Goal: Transaction & Acquisition: Purchase product/service

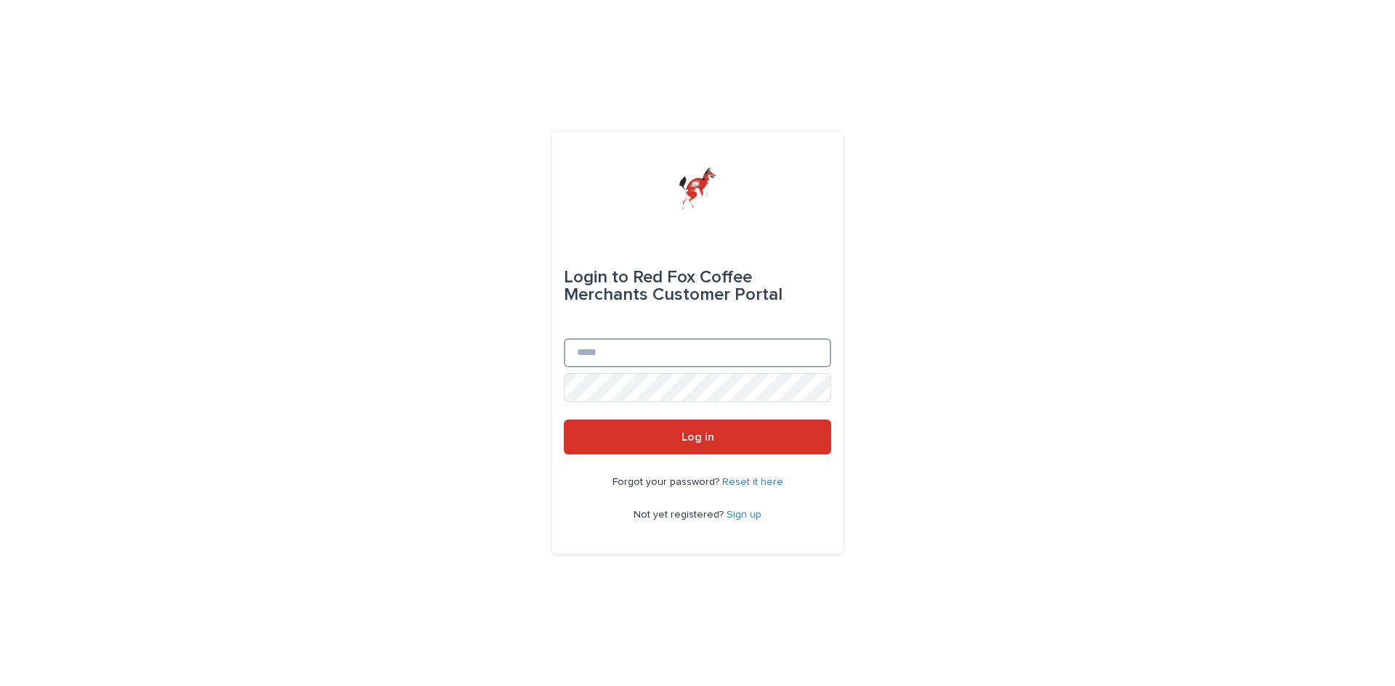
click at [591, 349] on input "Email" at bounding box center [697, 352] width 267 height 29
type input "**********"
click at [564, 420] on button "Log in" at bounding box center [697, 437] width 267 height 35
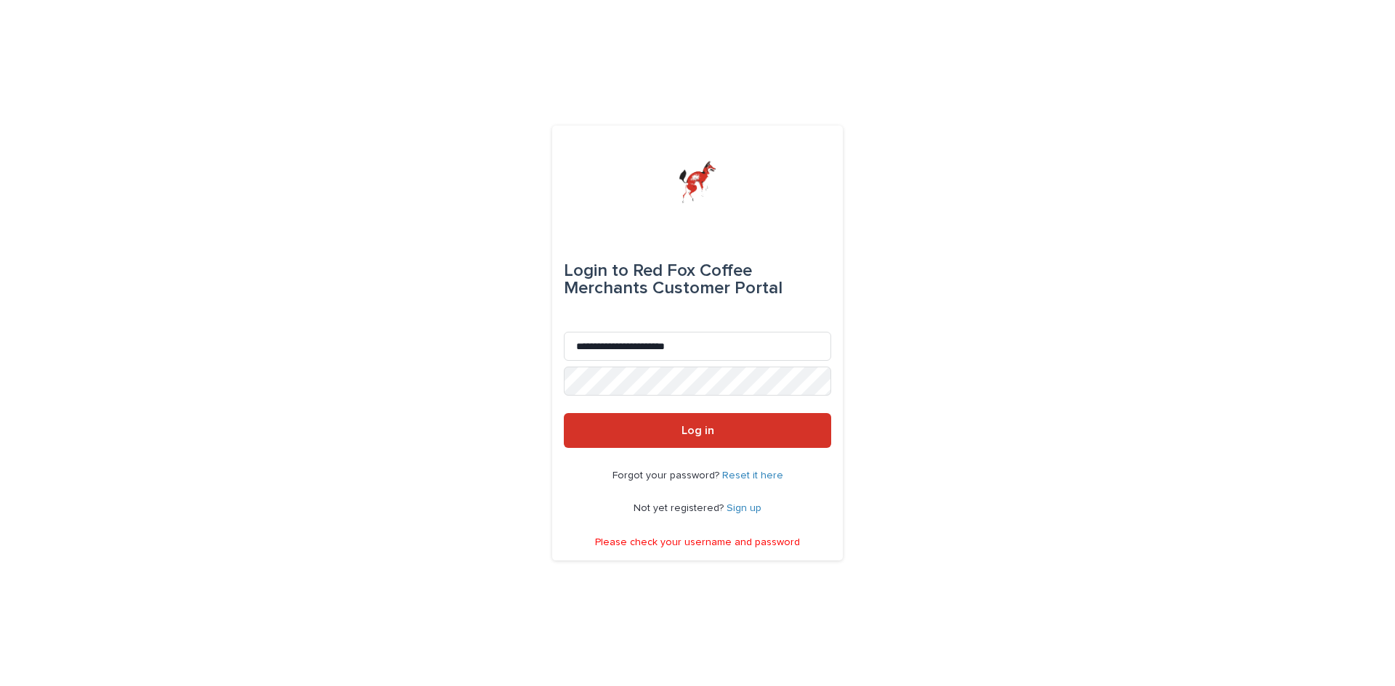
click at [750, 471] on link "Reset it here" at bounding box center [752, 476] width 61 height 10
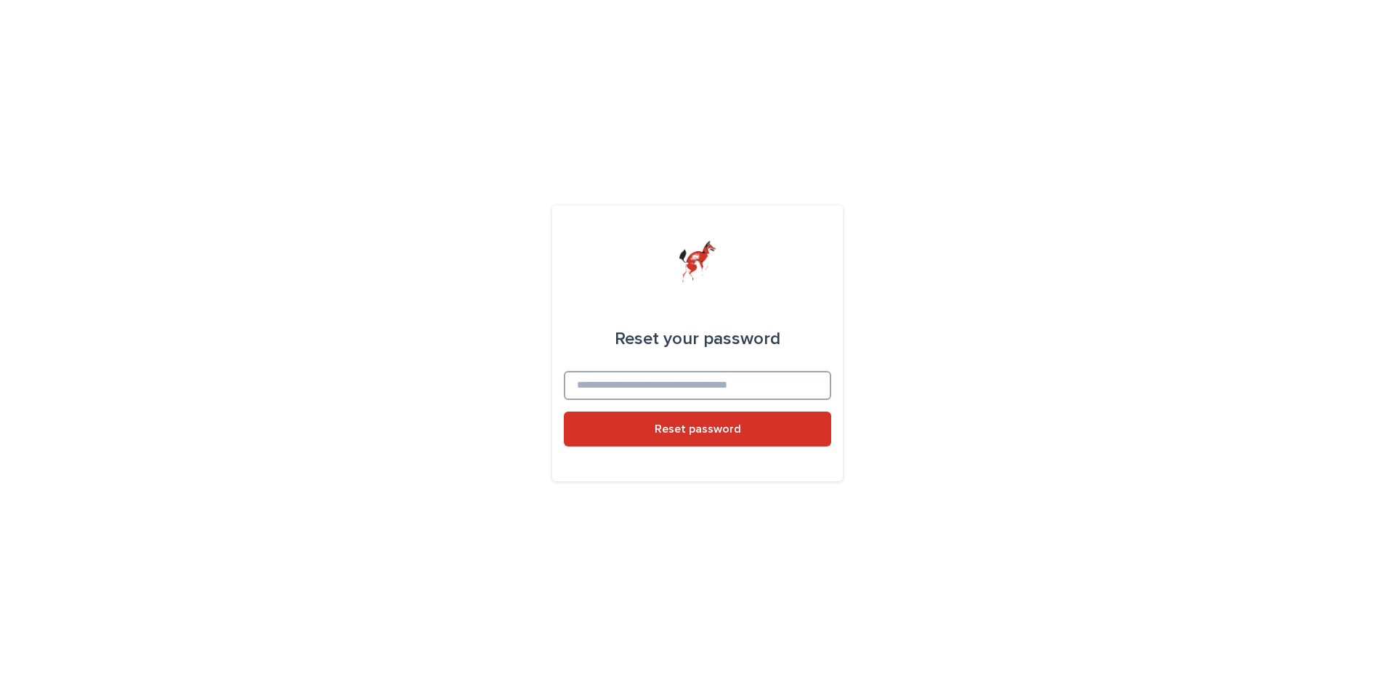
click at [689, 373] on input at bounding box center [697, 385] width 267 height 29
type input "**********"
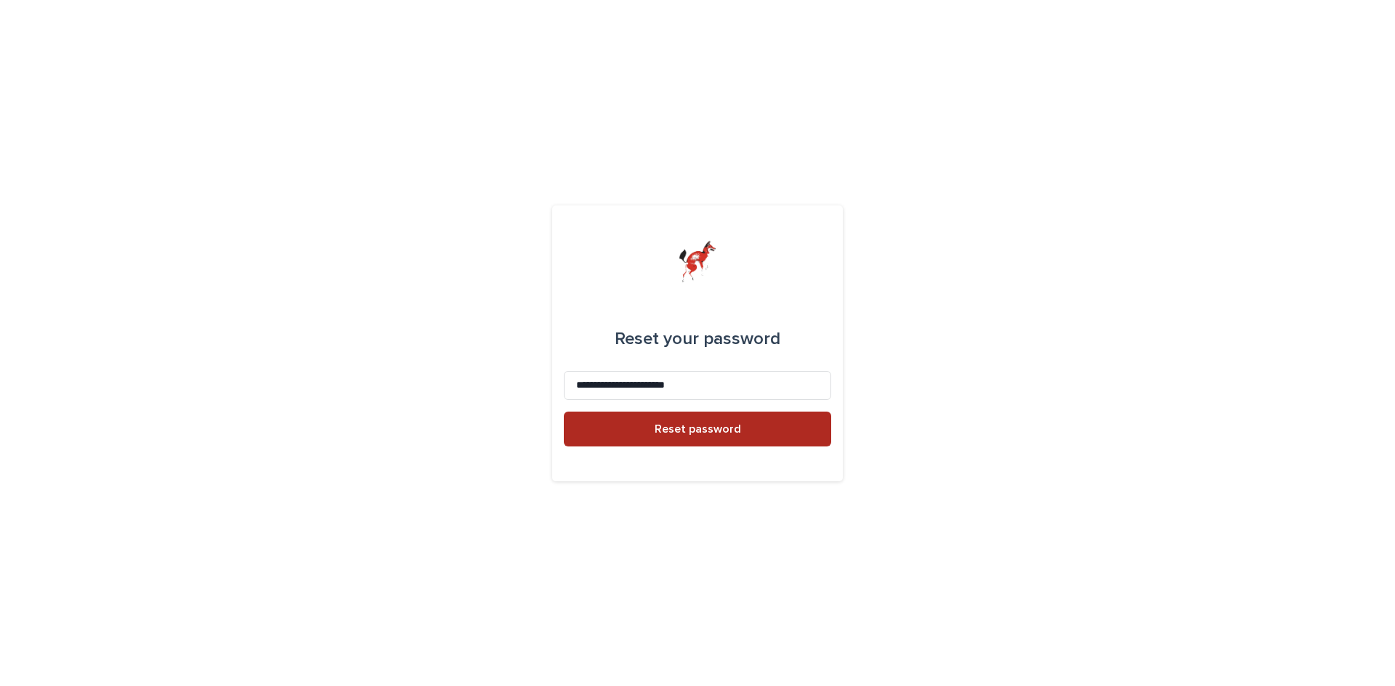
click at [708, 423] on span "Reset password" at bounding box center [697, 429] width 86 height 12
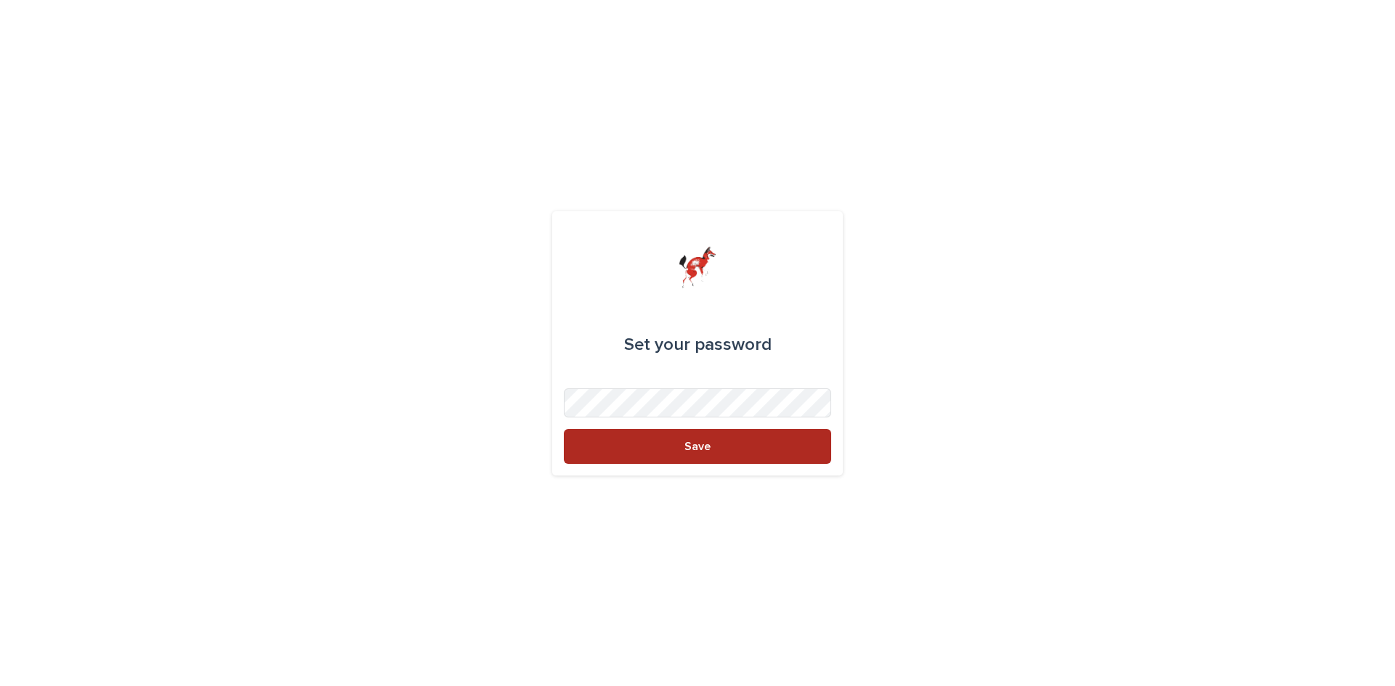
click at [707, 459] on button "Save" at bounding box center [697, 446] width 267 height 35
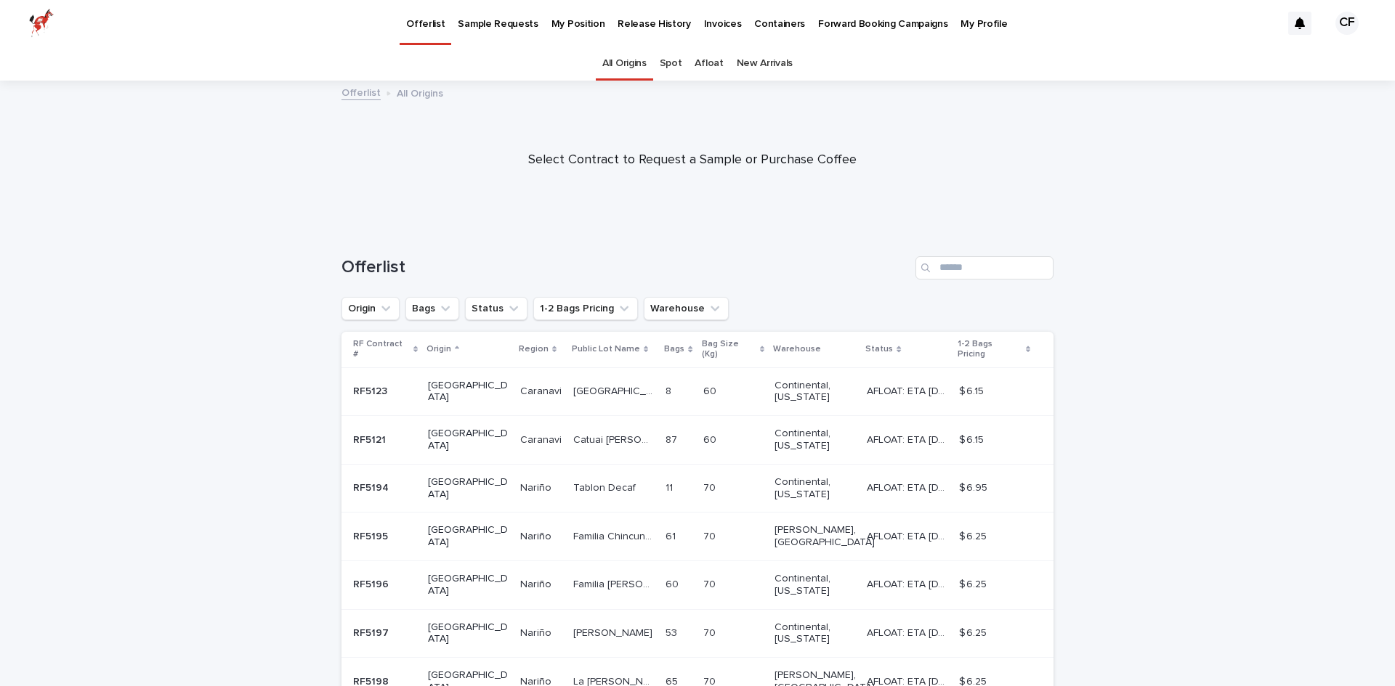
click at [434, 23] on p "Offerlist" at bounding box center [425, 15] width 38 height 31
click at [674, 68] on link "Spot" at bounding box center [671, 63] width 23 height 34
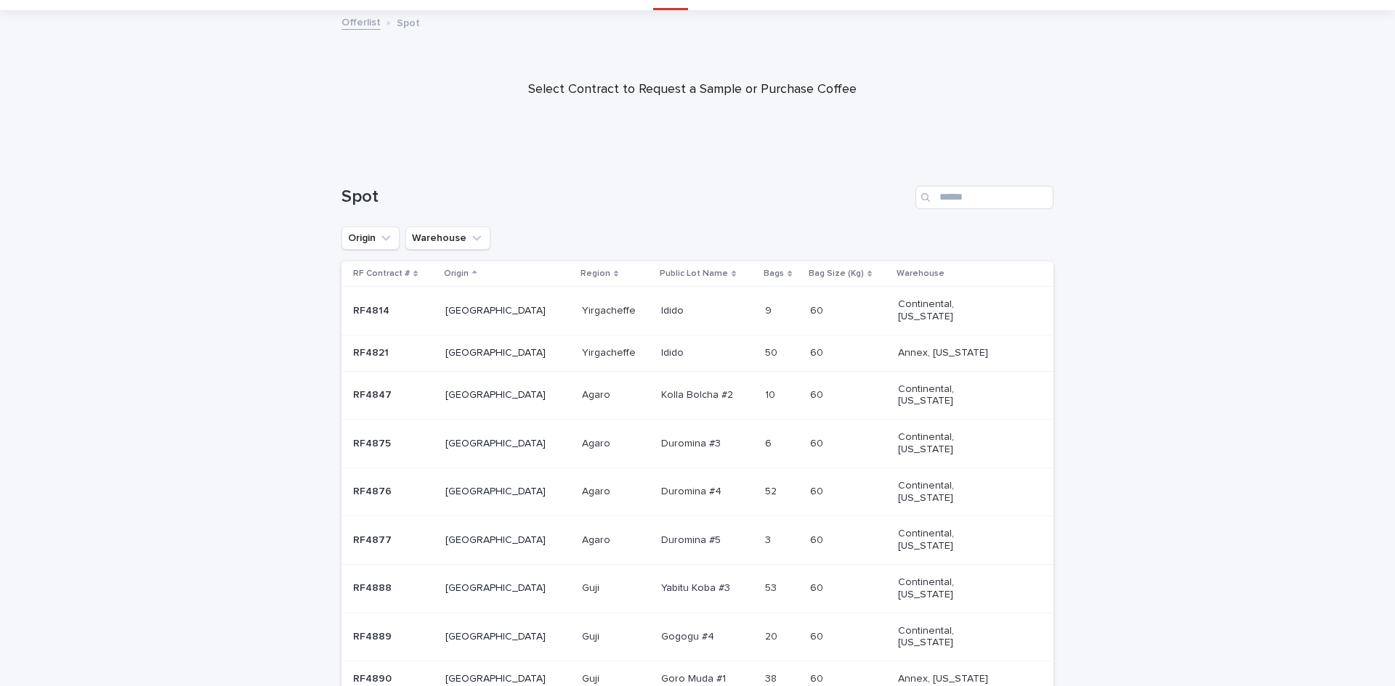
scroll to position [218, 0]
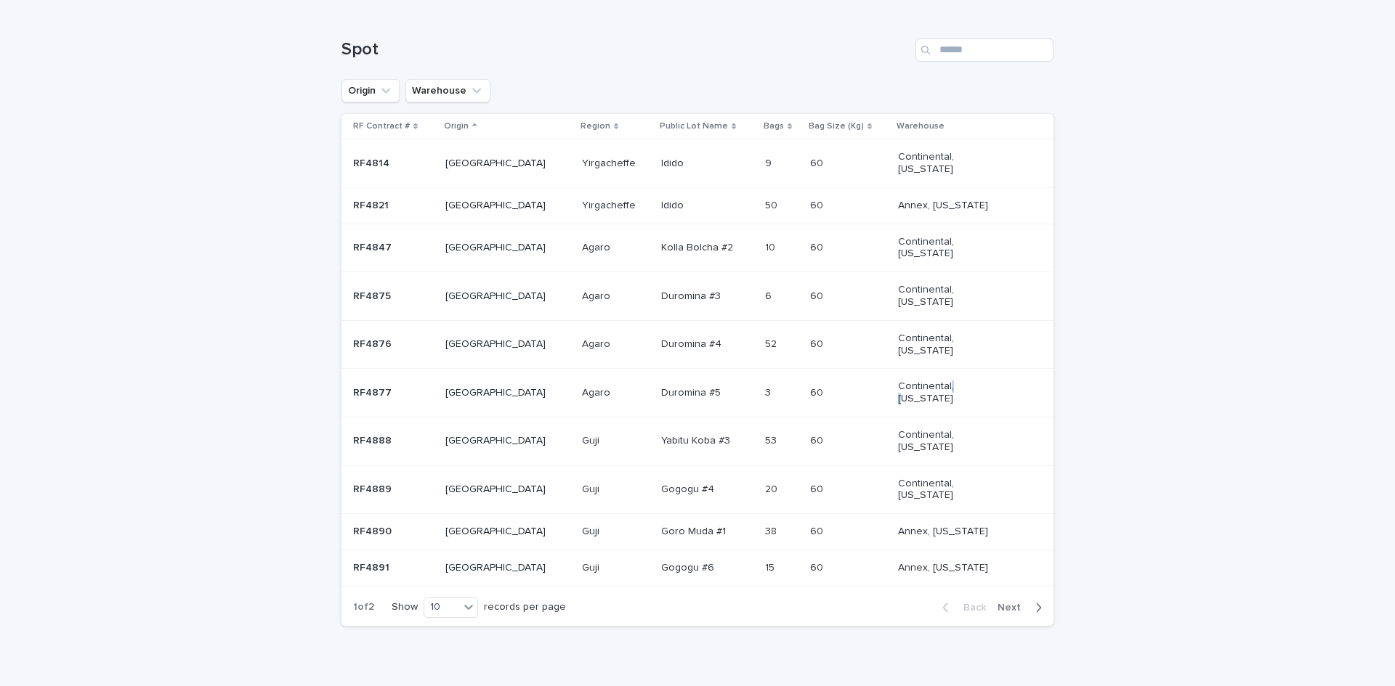
click at [917, 378] on table "RF Contract # Origin Region Public Lot Name Bags Bag Size (Kg) Warehouse RF4814…" at bounding box center [697, 350] width 712 height 473
click at [455, 445] on p "[GEOGRAPHIC_DATA]" at bounding box center [497, 441] width 104 height 12
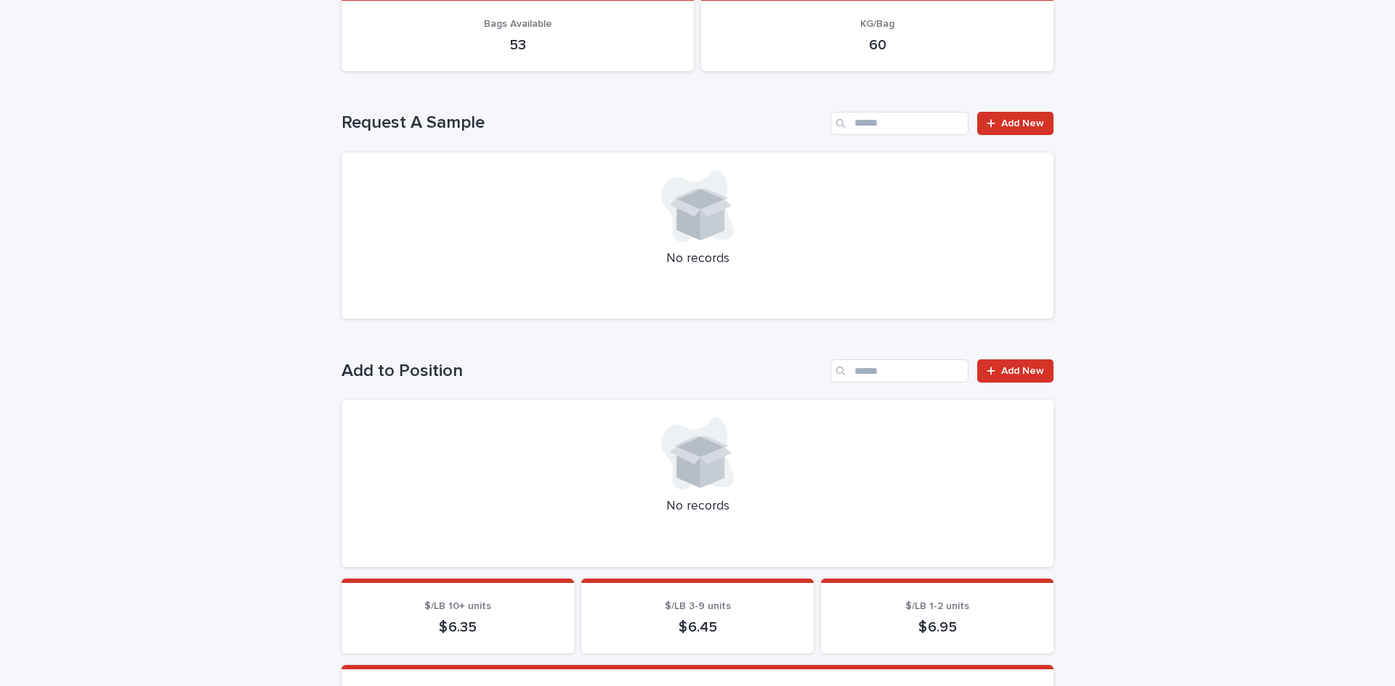
scroll to position [218, 0]
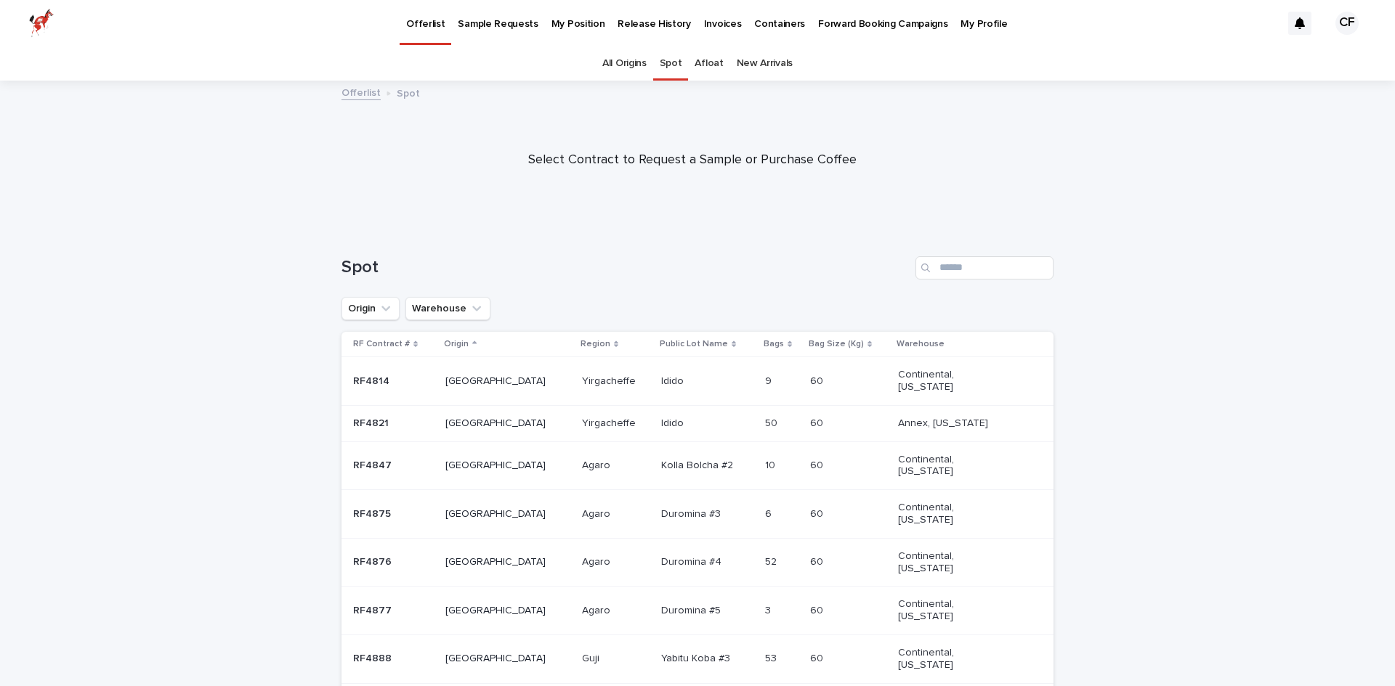
click at [617, 59] on link "All Origins" at bounding box center [624, 63] width 44 height 34
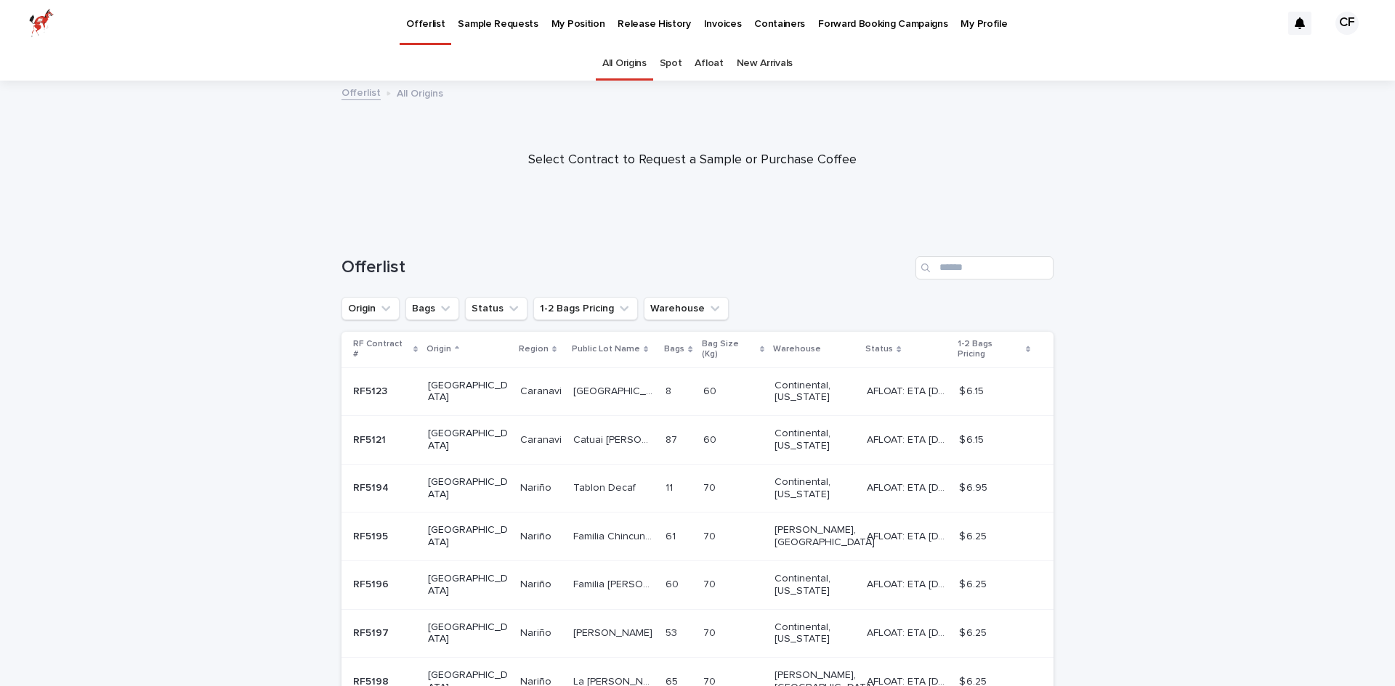
click at [520, 433] on p "Caranavi" at bounding box center [542, 438] width 44 height 15
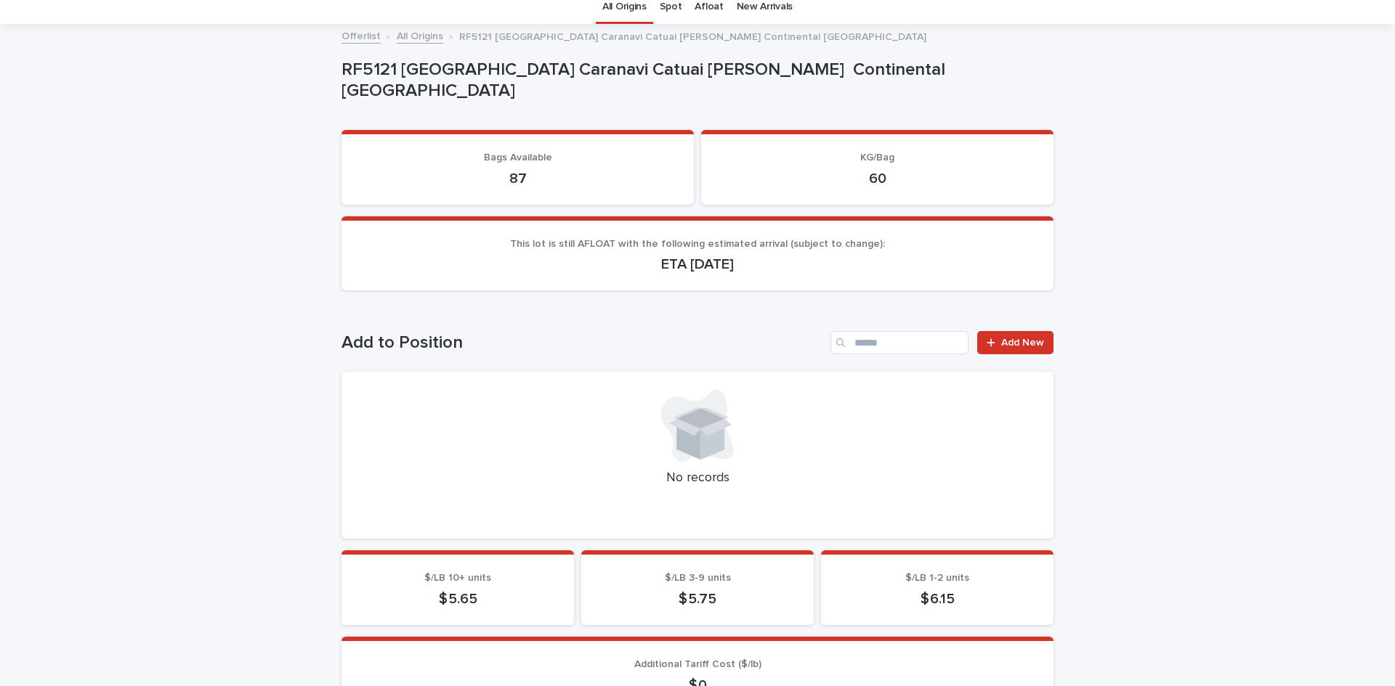
scroll to position [145, 0]
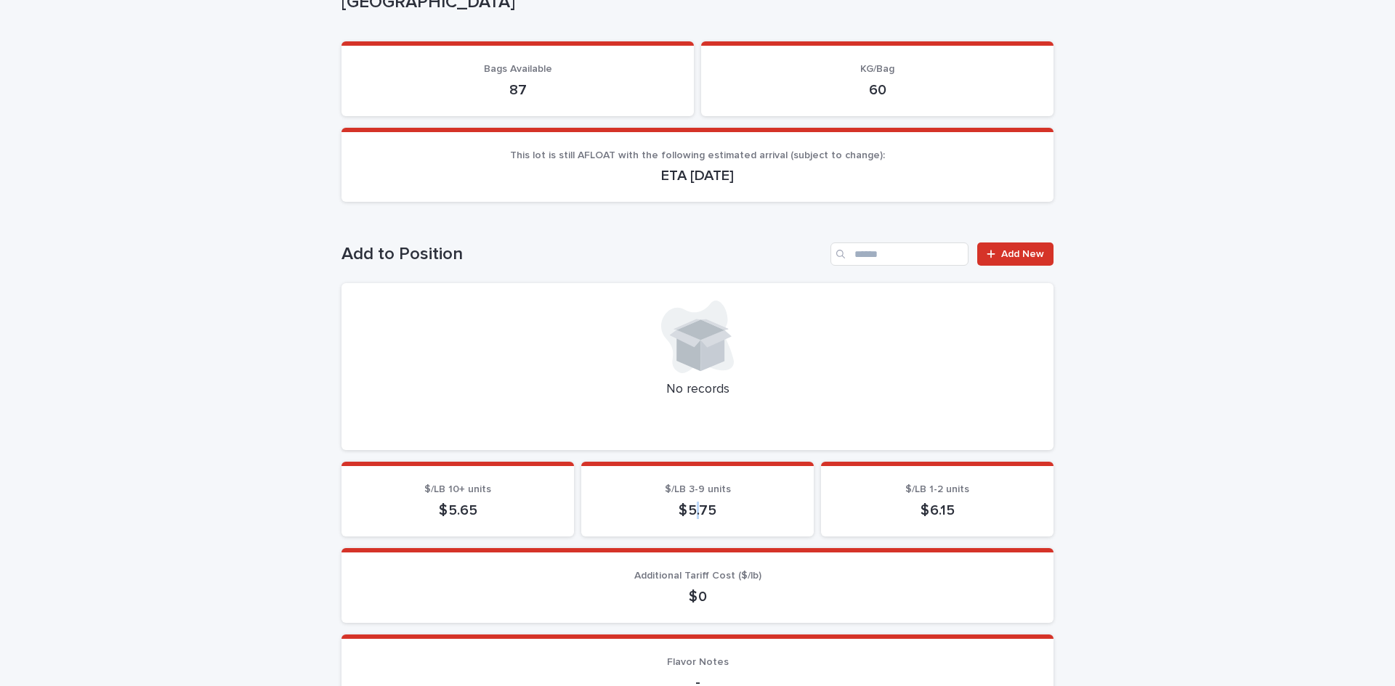
click at [692, 514] on p "$ 5.75" at bounding box center [698, 510] width 198 height 17
click at [683, 508] on p "$ 5.75" at bounding box center [698, 510] width 198 height 17
drag, startPoint x: 464, startPoint y: 506, endPoint x: 299, endPoint y: 463, distance: 171.3
click at [421, 494] on div "$/LB 10+ units $ 5.65" at bounding box center [458, 502] width 198 height 36
drag, startPoint x: 293, startPoint y: 437, endPoint x: 289, endPoint y: 413, distance: 24.4
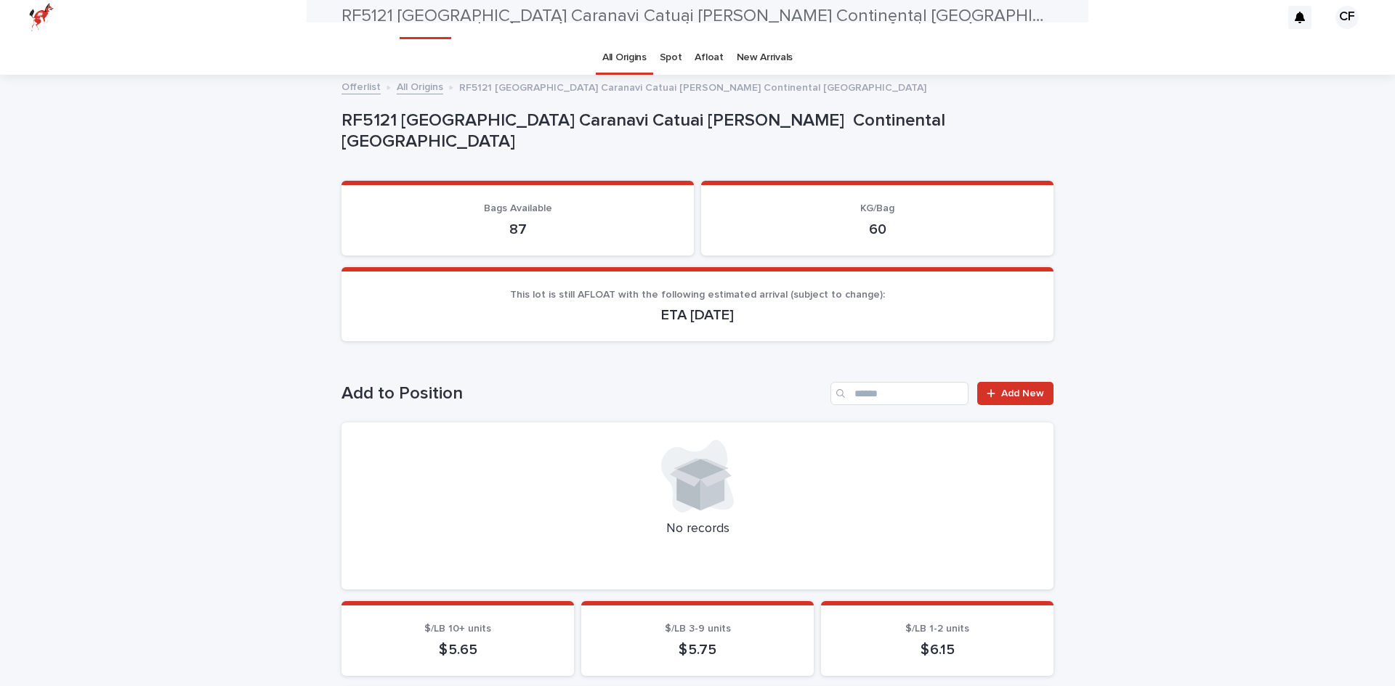
scroll to position [0, 0]
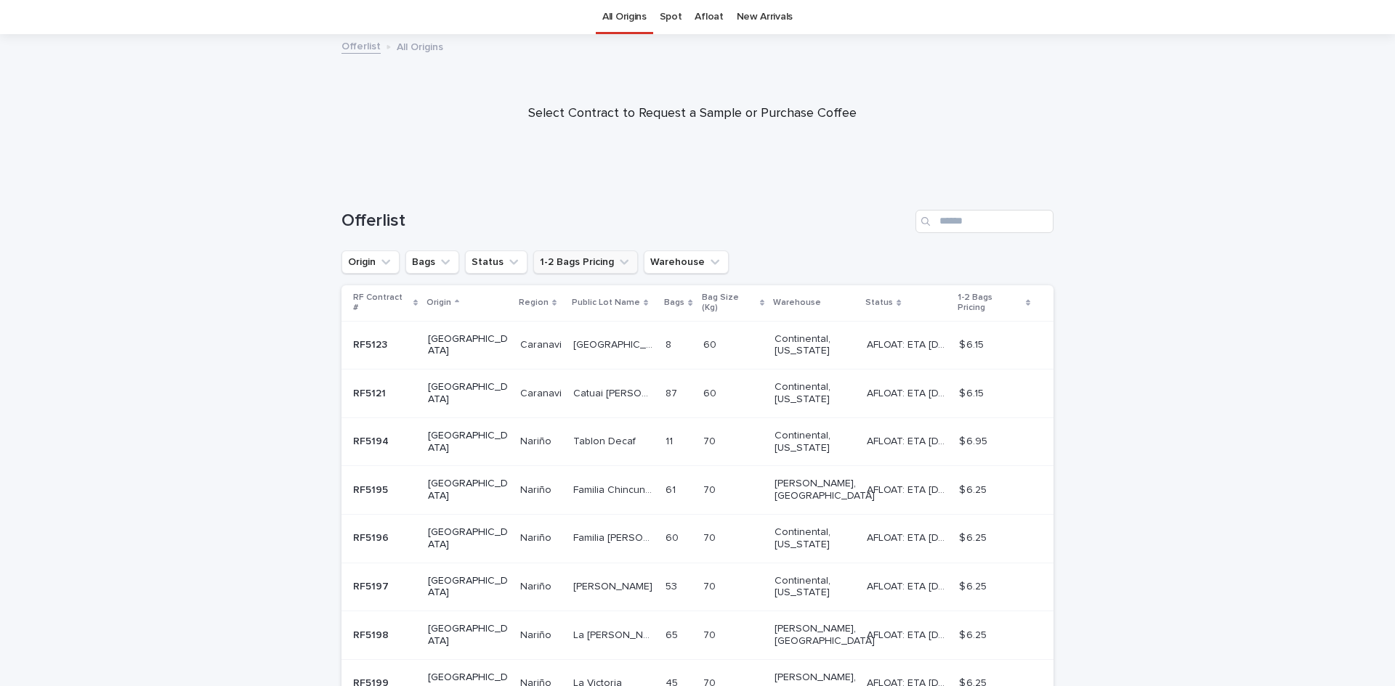
scroll to position [192, 0]
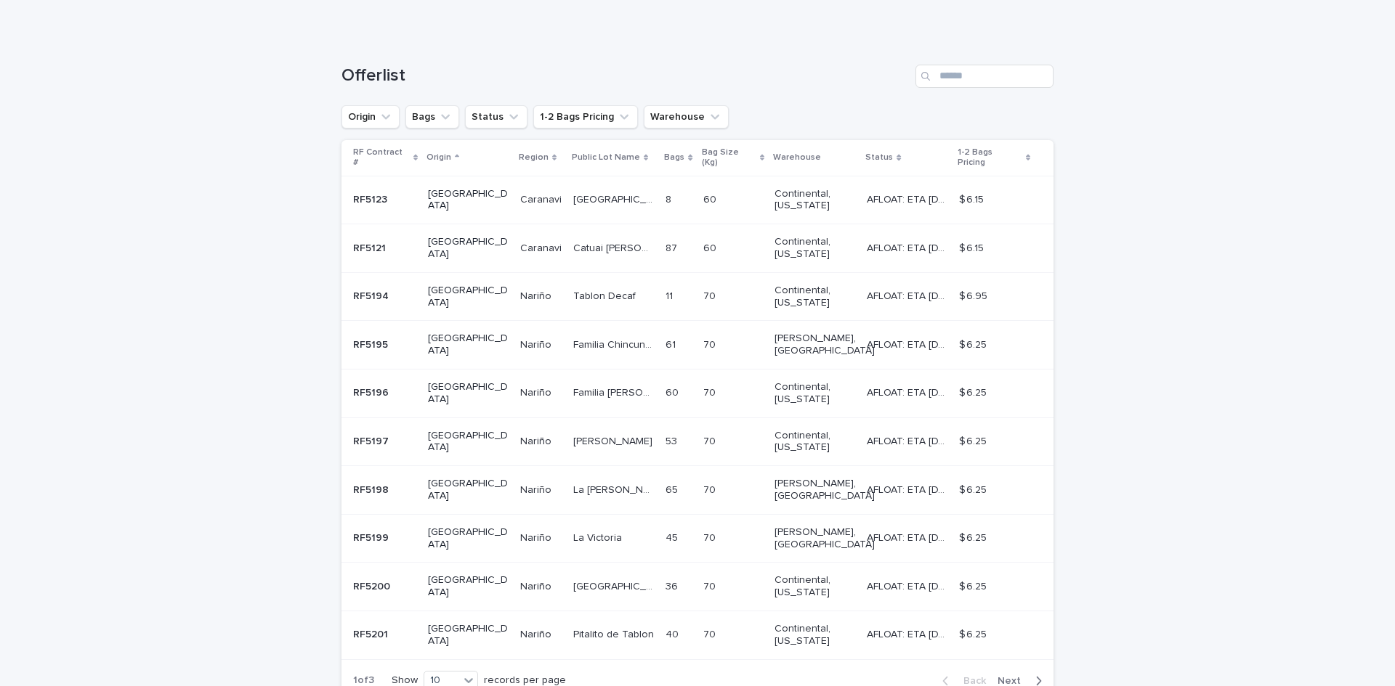
click at [1013, 675] on button "Next" at bounding box center [1022, 681] width 62 height 13
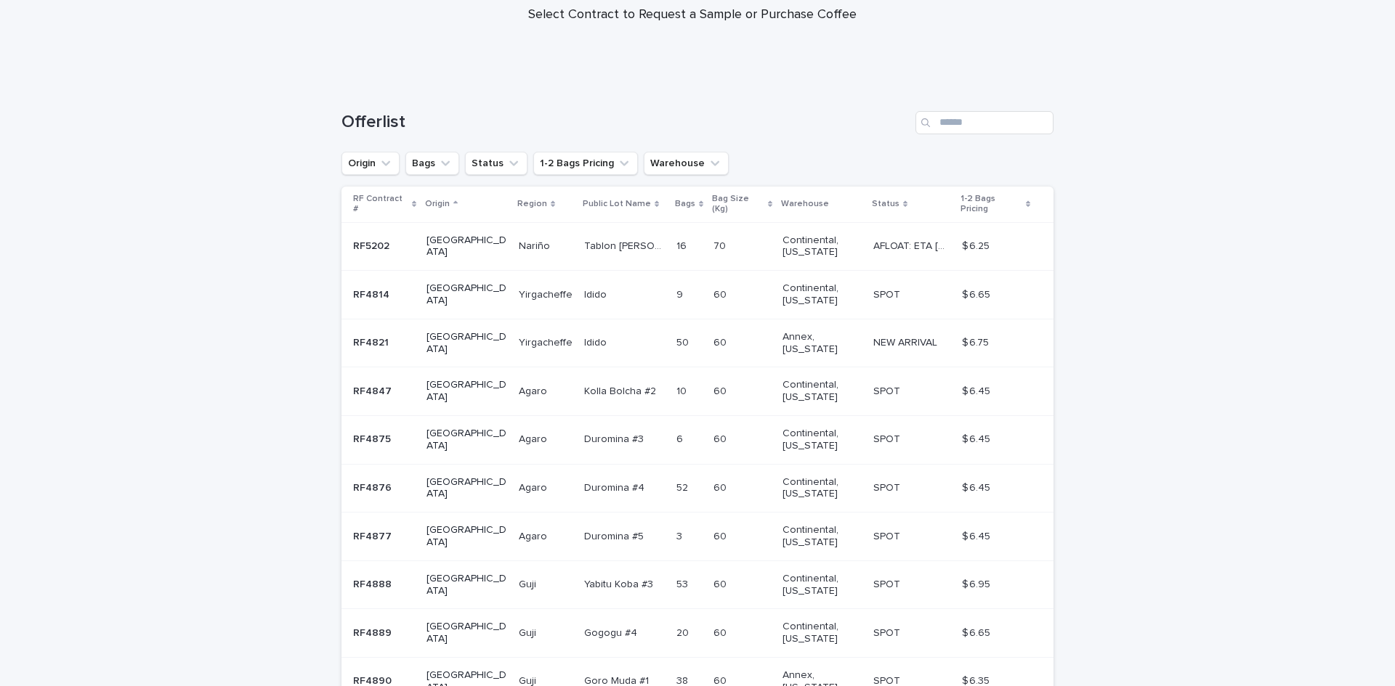
scroll to position [254, 0]
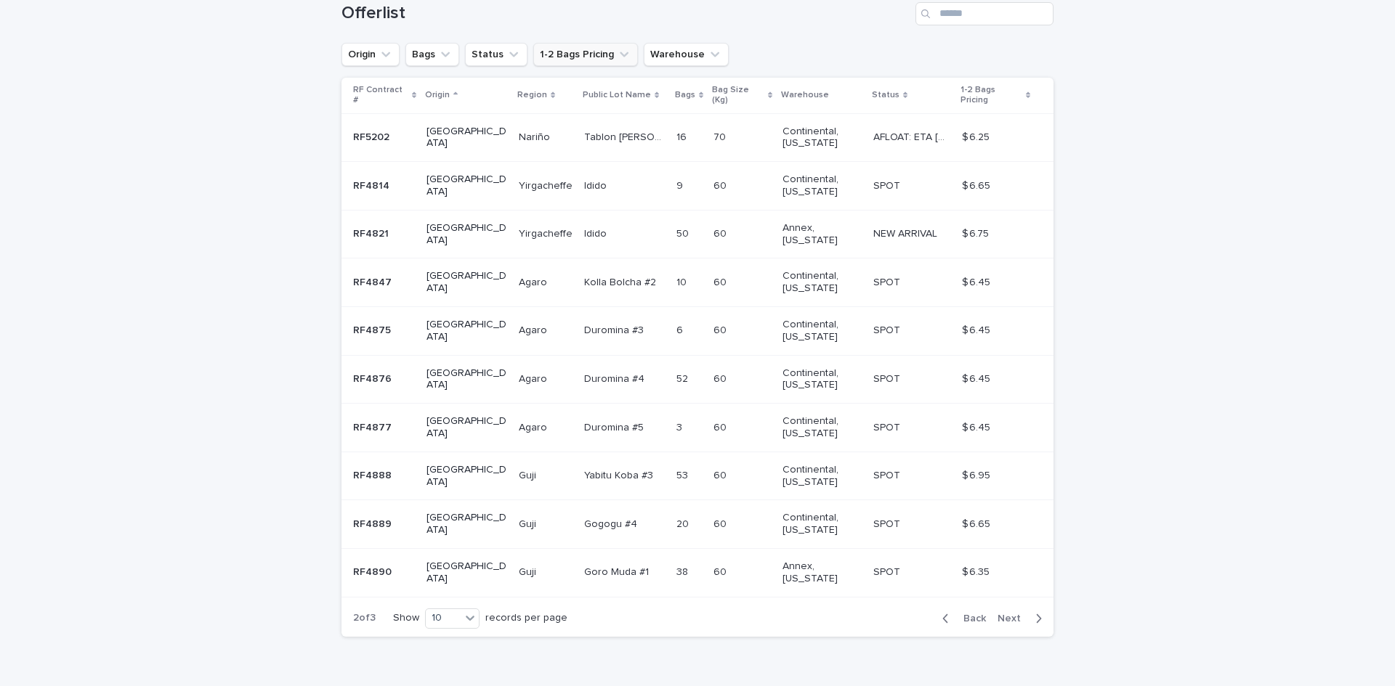
click at [579, 59] on button "1-2 Bags Pricing" at bounding box center [585, 54] width 105 height 23
click at [601, 89] on div "is equal to" at bounding box center [619, 88] width 161 height 15
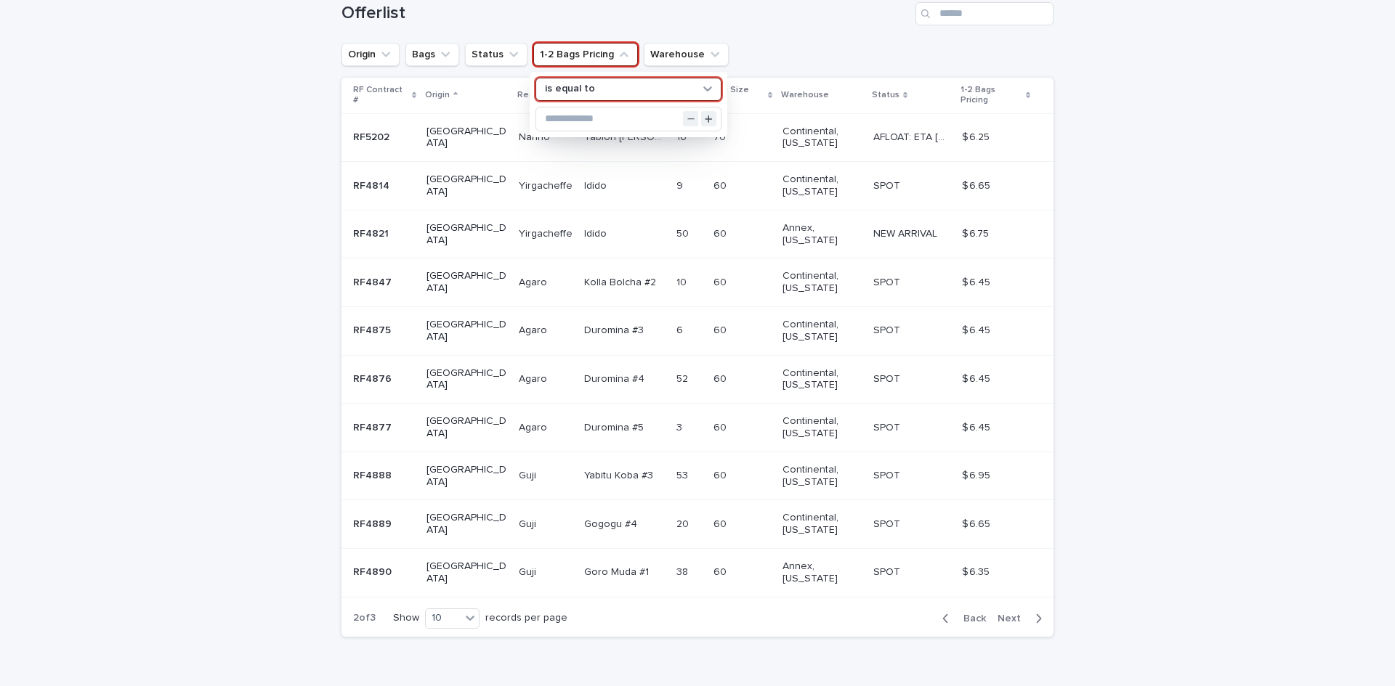
click at [602, 92] on div "is equal to" at bounding box center [619, 88] width 161 height 15
drag, startPoint x: 222, startPoint y: 114, endPoint x: 261, endPoint y: 115, distance: 40.0
click at [222, 115] on div "Loading... Saving… Loading... Saving… Offerlist Origin Bags Status 1-2 Bags Pri…" at bounding box center [697, 347] width 1395 height 748
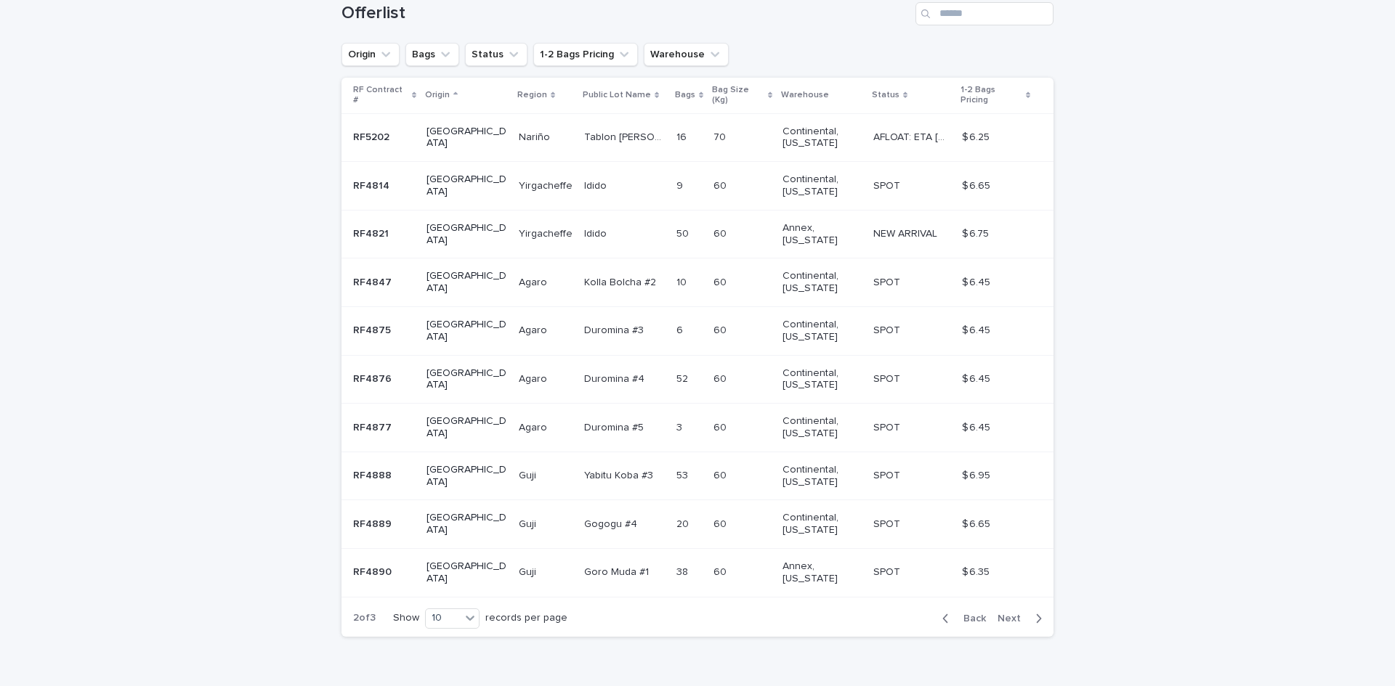
click at [996, 601] on div "Back Next" at bounding box center [991, 619] width 123 height 36
click at [1007, 614] on span "Next" at bounding box center [1013, 619] width 32 height 10
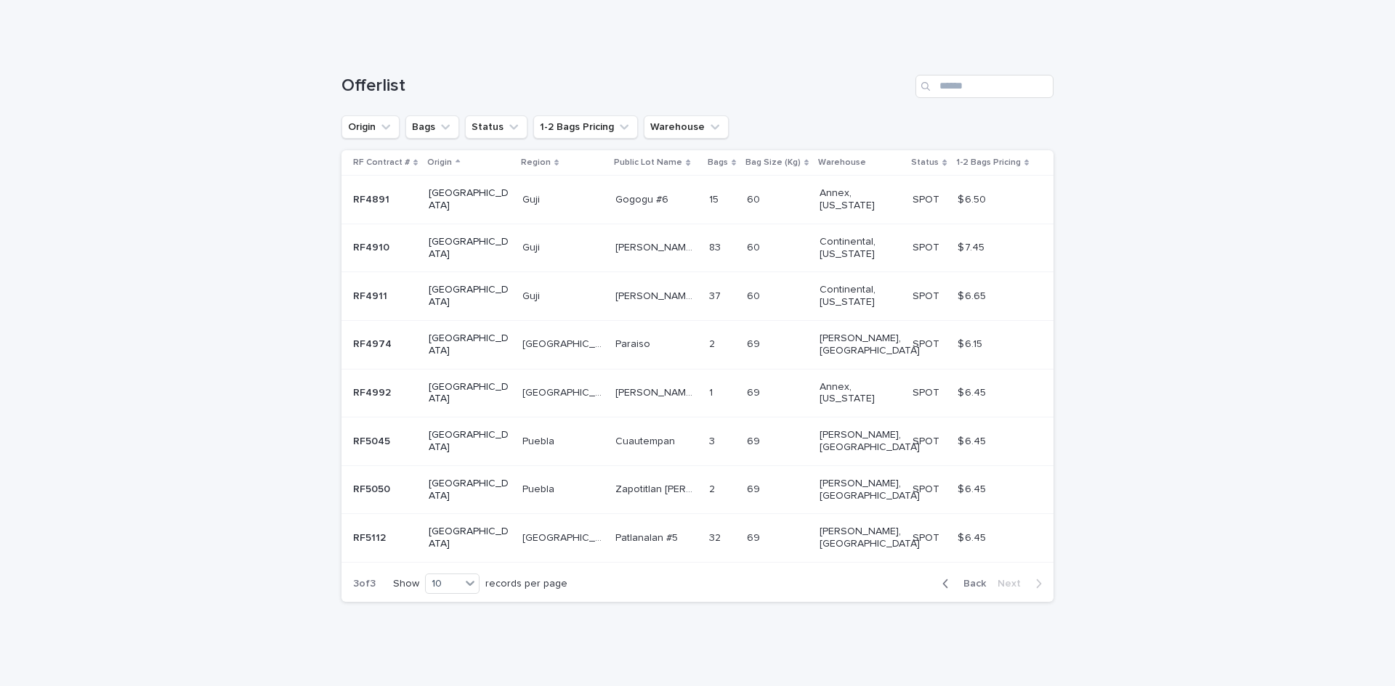
scroll to position [108, 0]
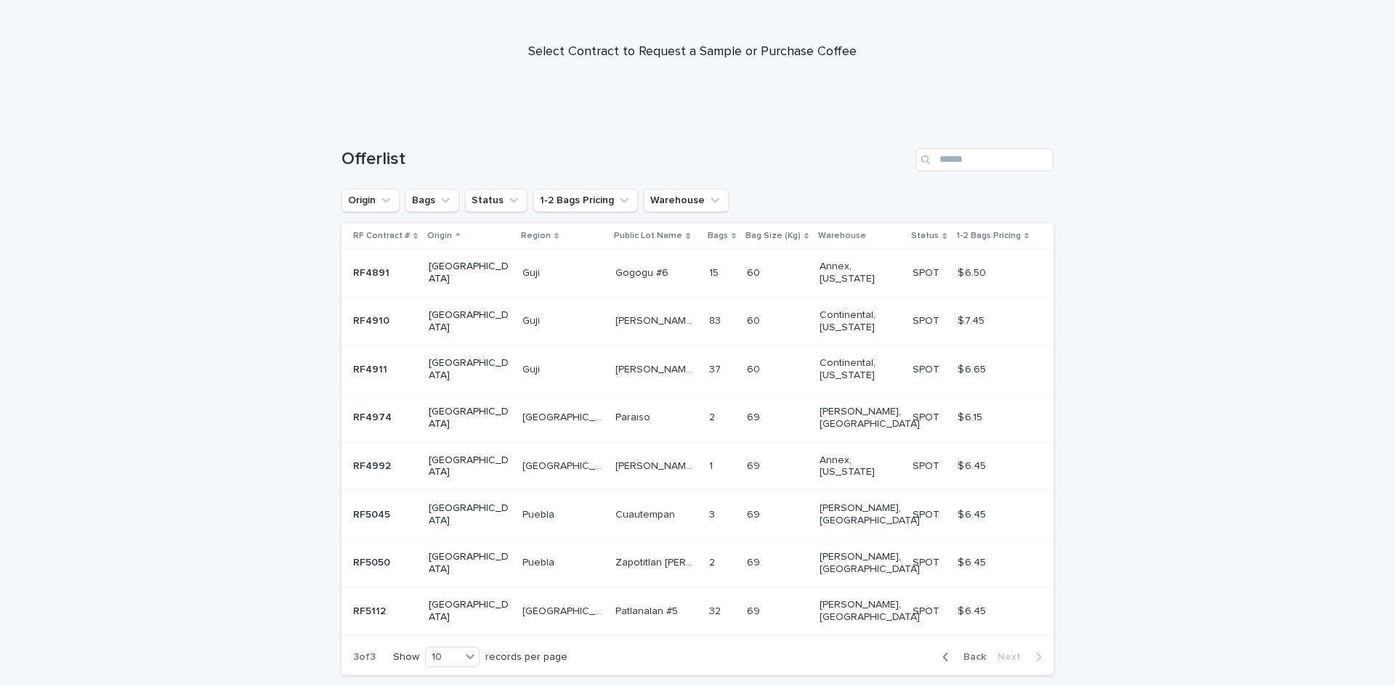
click at [989, 650] on div "Loading... Saving… Loading... Saving… Offerlist Origin Bags Status 1-2 Bags Pri…" at bounding box center [697, 421] width 726 height 604
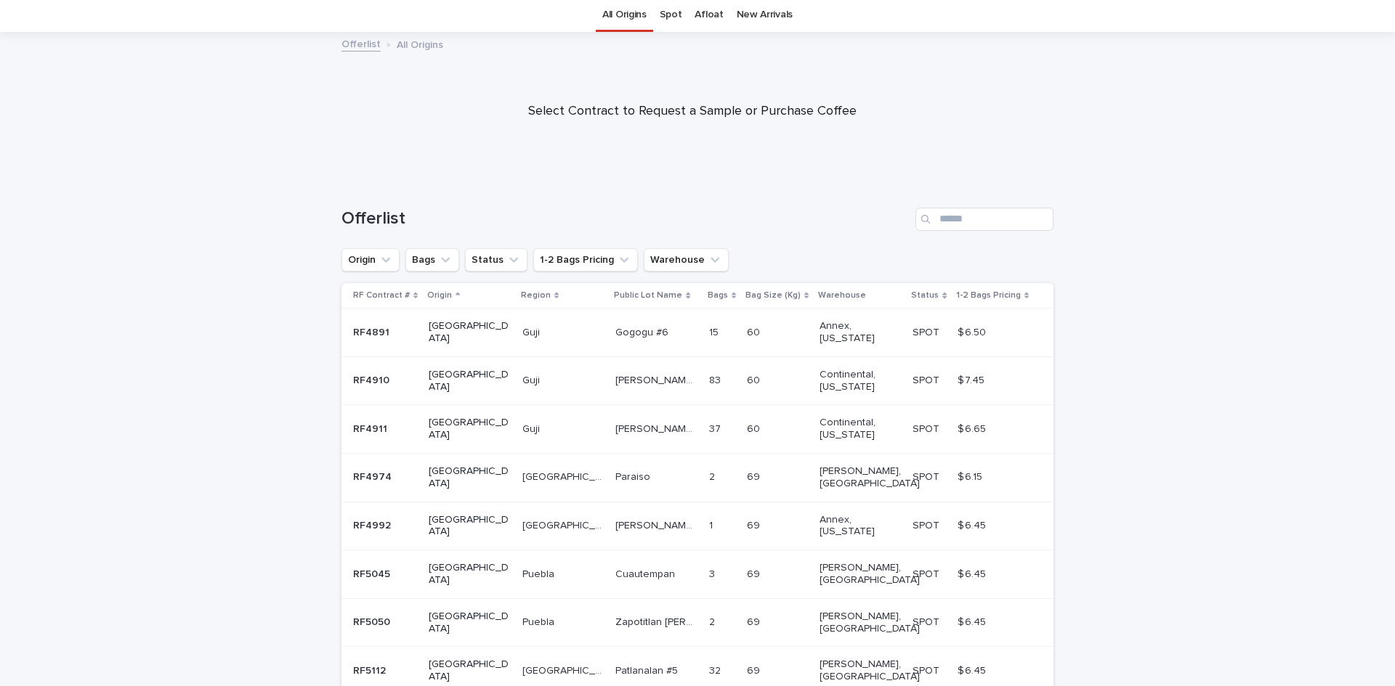
scroll to position [0, 0]
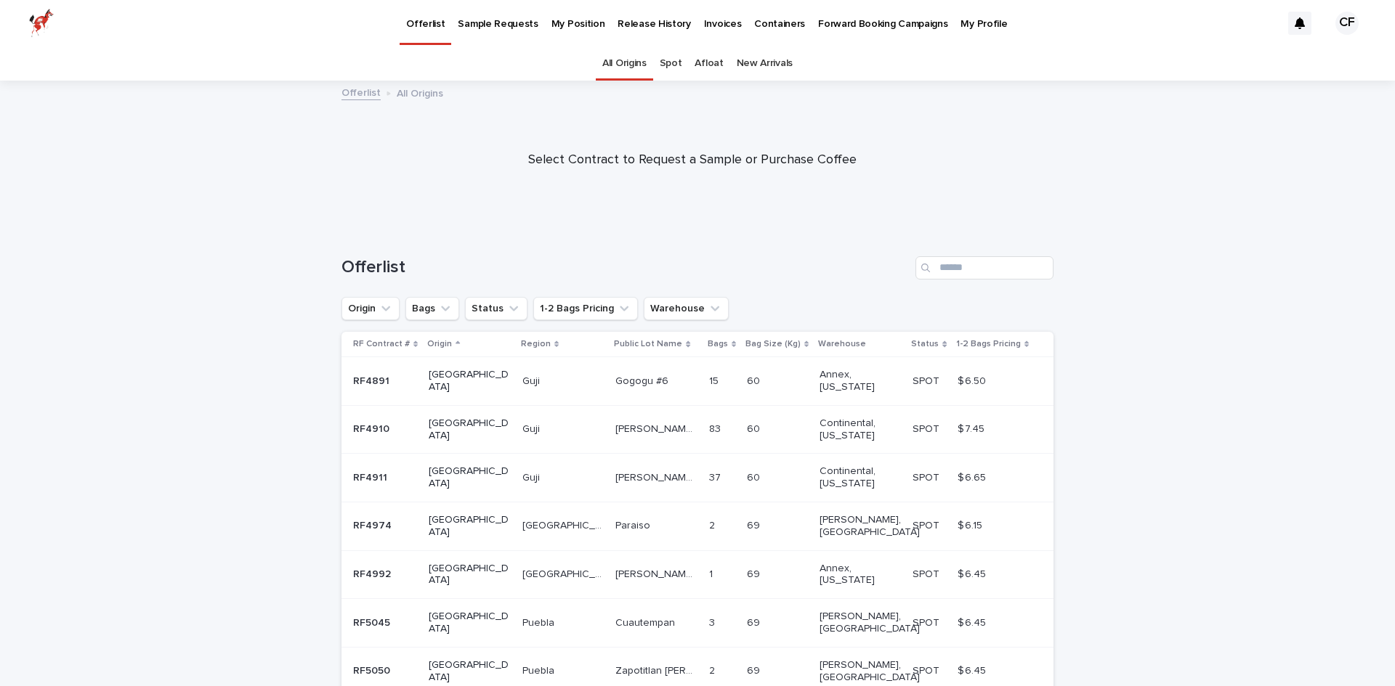
click at [738, 65] on link "New Arrivals" at bounding box center [765, 63] width 56 height 34
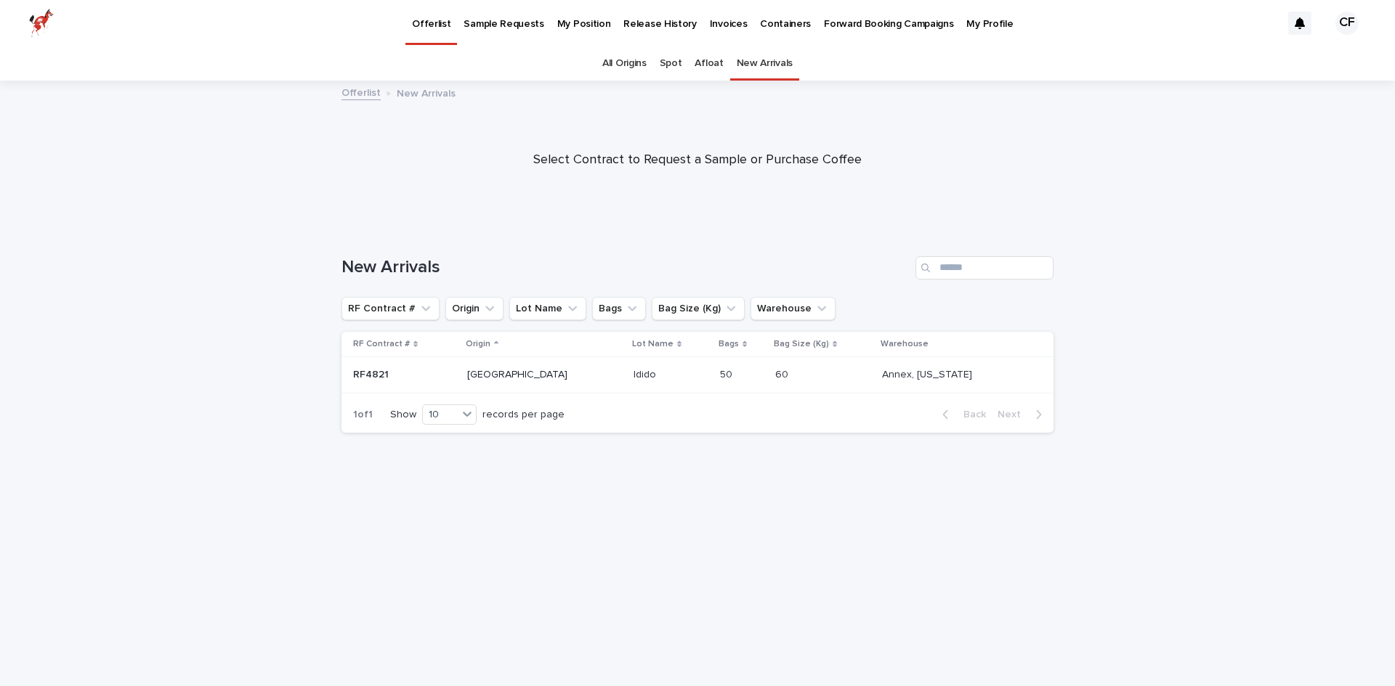
click at [723, 60] on div "Afloat" at bounding box center [708, 63] width 41 height 34
click at [641, 67] on link "All Origins" at bounding box center [624, 63] width 44 height 34
